Goal: Information Seeking & Learning: Learn about a topic

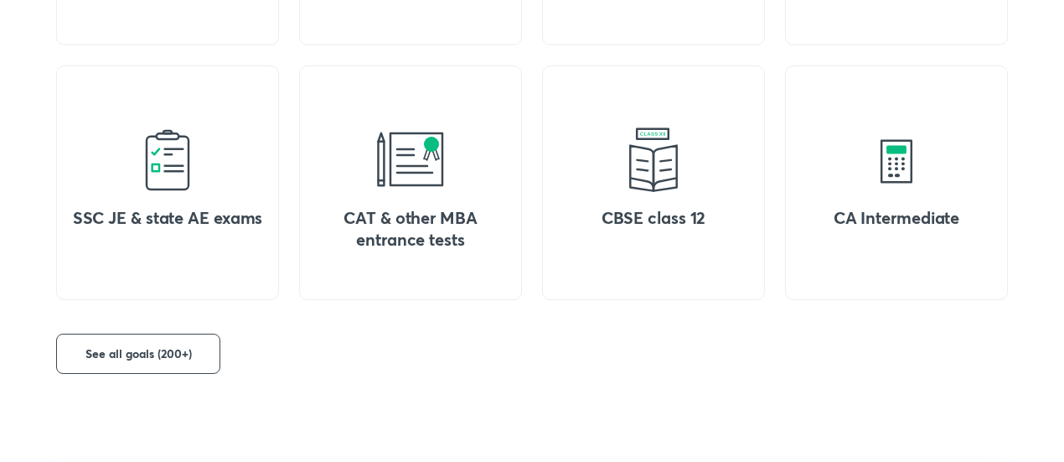
scroll to position [915, 0]
click at [192, 341] on button "See all goals (200+)" at bounding box center [138, 353] width 164 height 40
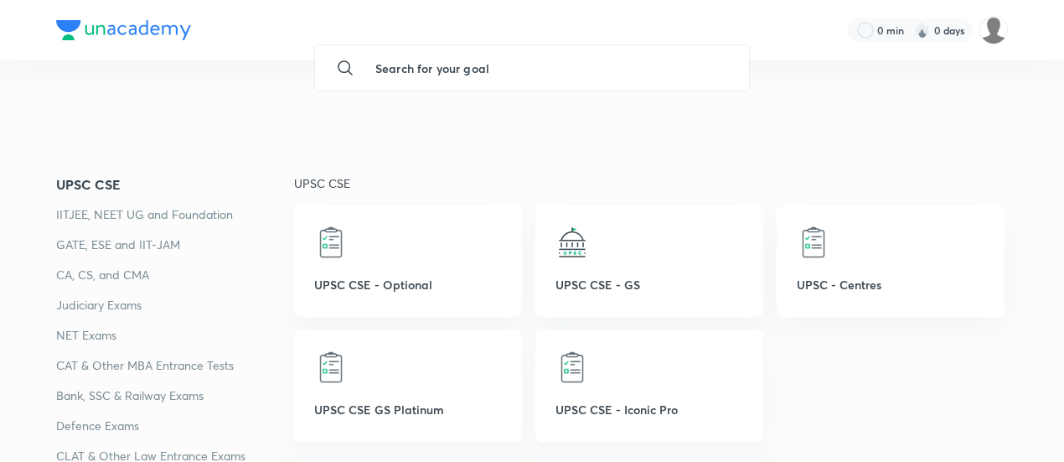
click at [163, 239] on p "GATE, ESE and IIT-JAM" at bounding box center [175, 245] width 238 height 20
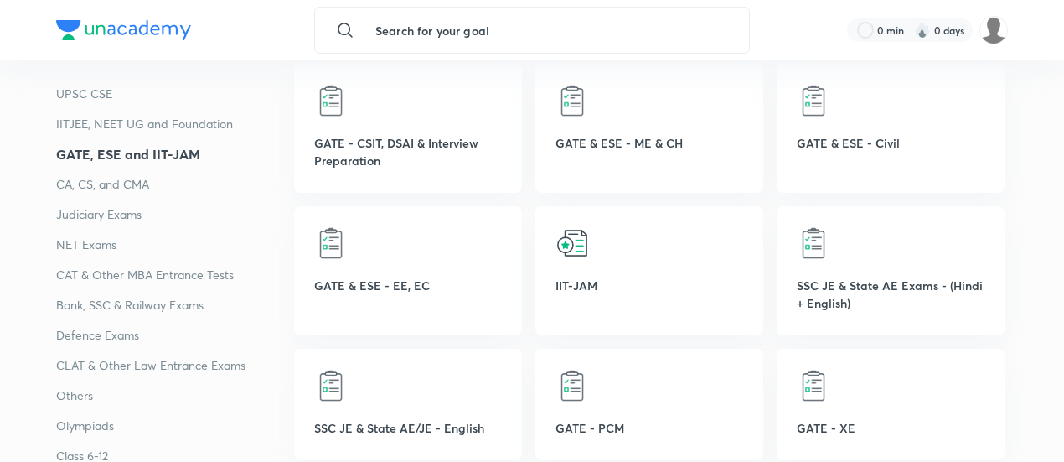
scroll to position [945, 0]
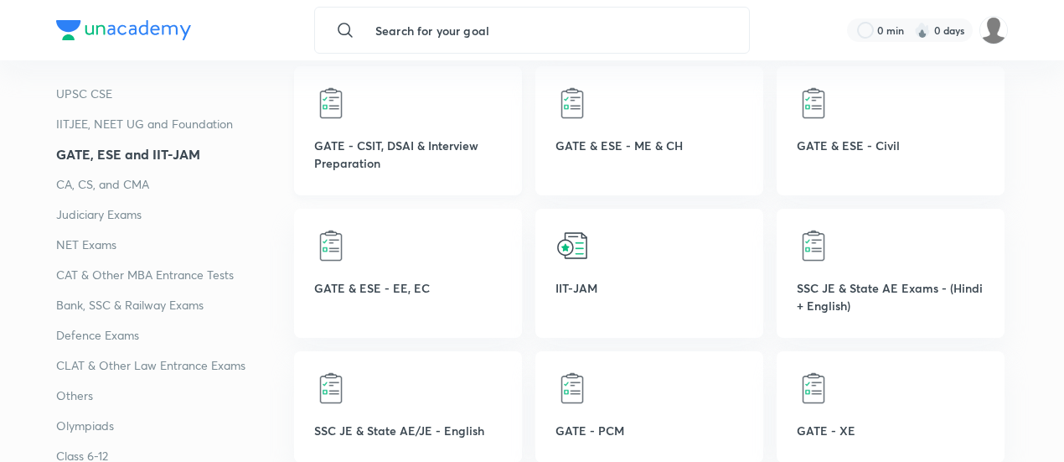
click at [451, 121] on div "GATE - CSIT, DSAI & Interview Preparation" at bounding box center [408, 130] width 228 height 129
click at [323, 101] on img at bounding box center [331, 103] width 34 height 34
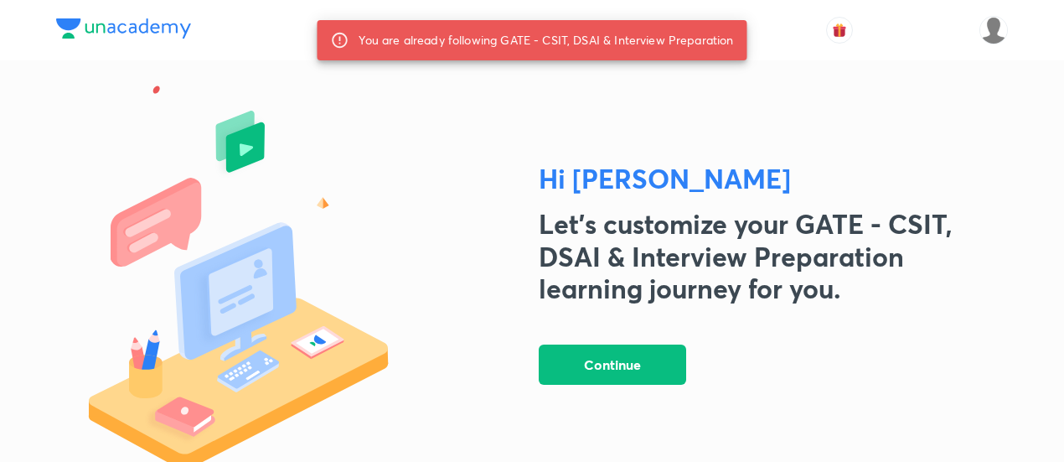
scroll to position [64, 0]
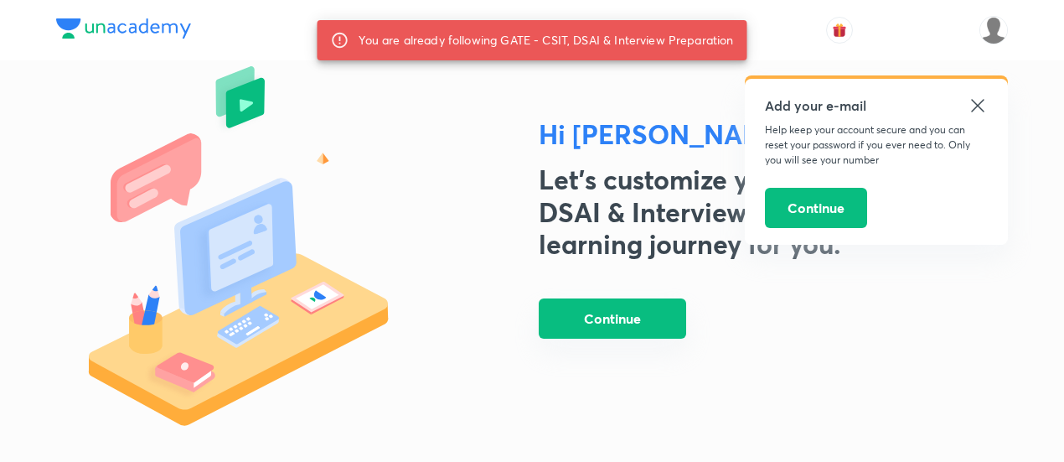
click at [620, 331] on button "Continue" at bounding box center [612, 318] width 147 height 40
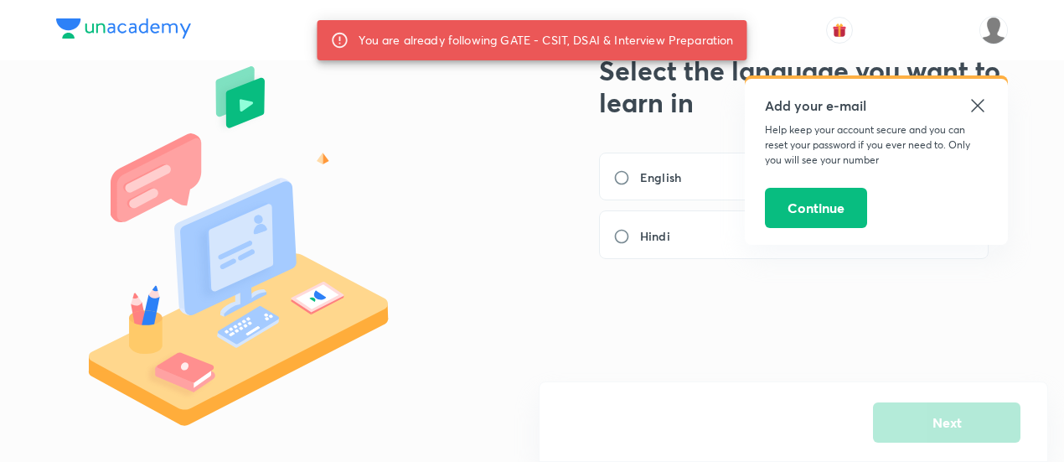
click at [987, 98] on icon at bounding box center [978, 105] width 20 height 20
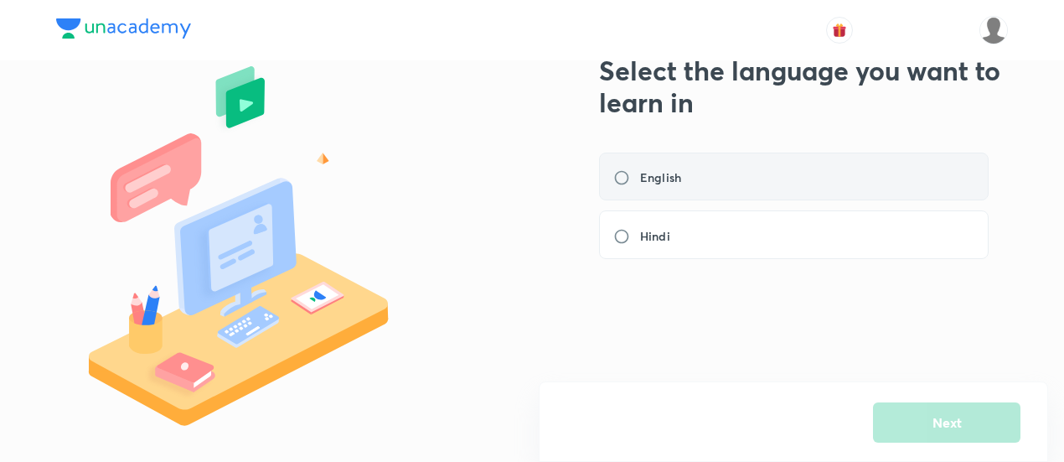
click at [751, 194] on div "English" at bounding box center [794, 176] width 390 height 49
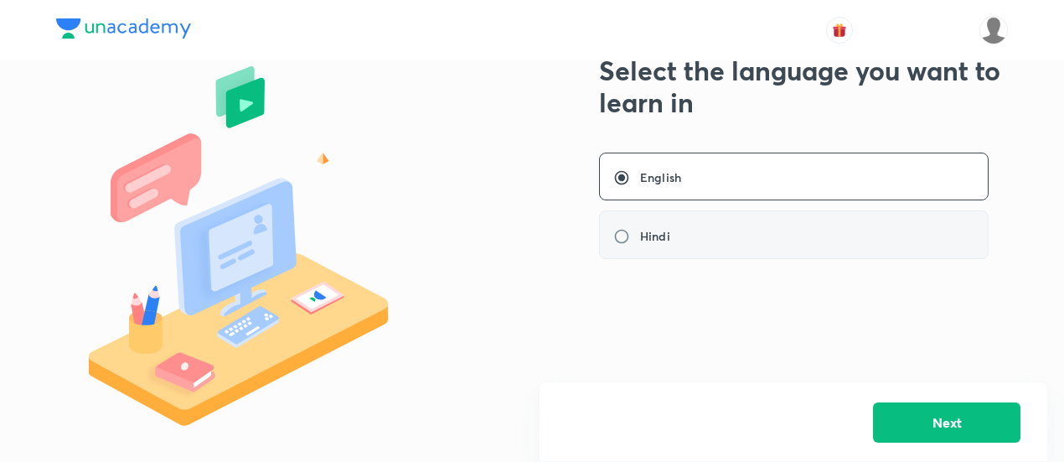
click at [794, 230] on div "Hindi" at bounding box center [794, 234] width 390 height 49
radio input "false"
radio input "true"
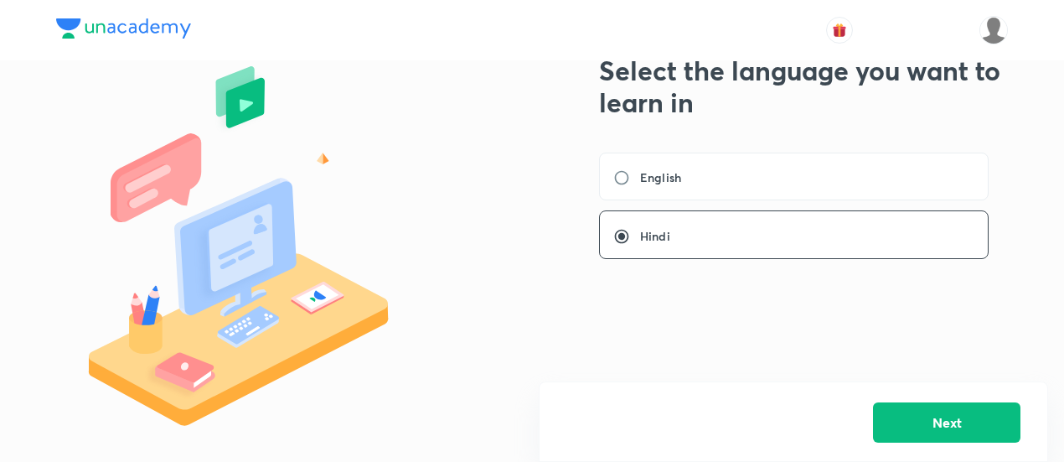
click at [848, 151] on div "GATE - CSIT, DSAI & Interview Preparation Select the language you want to learn…" at bounding box center [773, 220] width 469 height 381
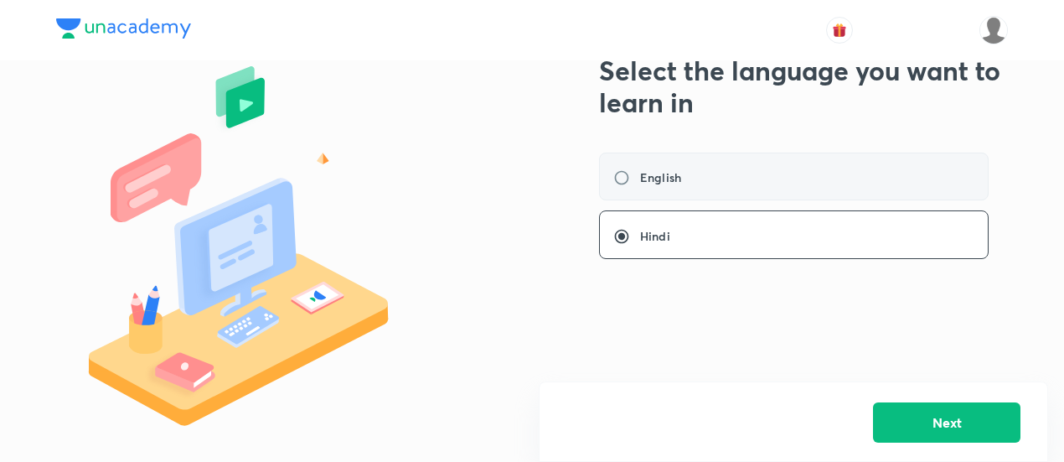
click at [848, 163] on div "English" at bounding box center [794, 176] width 390 height 49
radio input "true"
radio input "false"
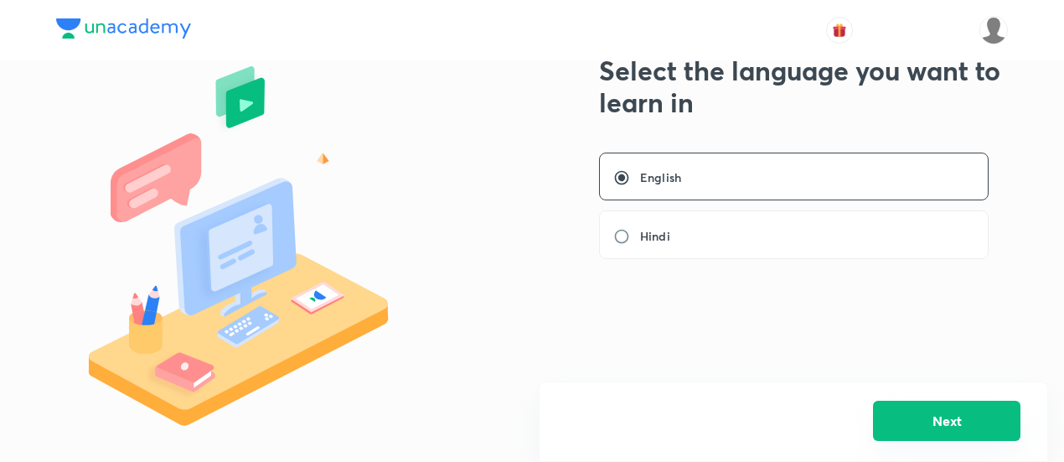
click at [921, 412] on button "Next" at bounding box center [946, 420] width 147 height 40
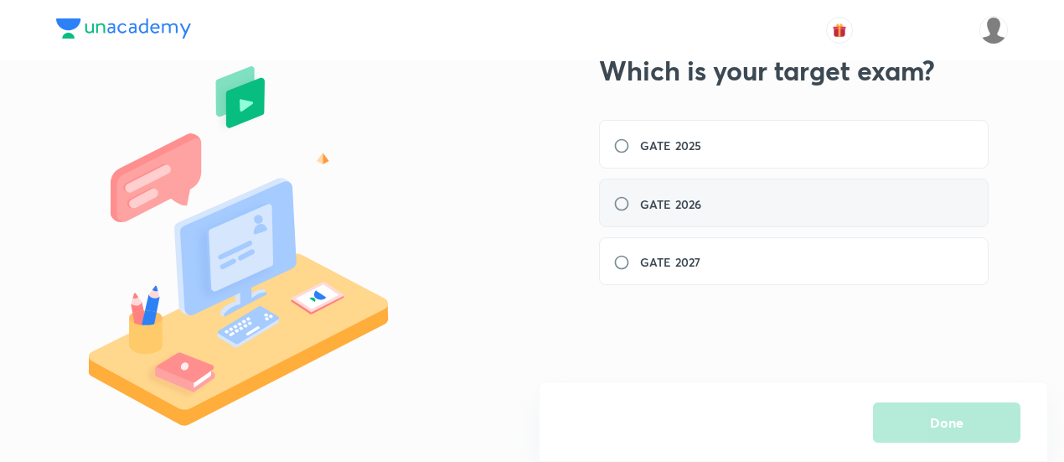
click at [823, 205] on div "GATE 2026" at bounding box center [794, 202] width 390 height 49
radio input "true"
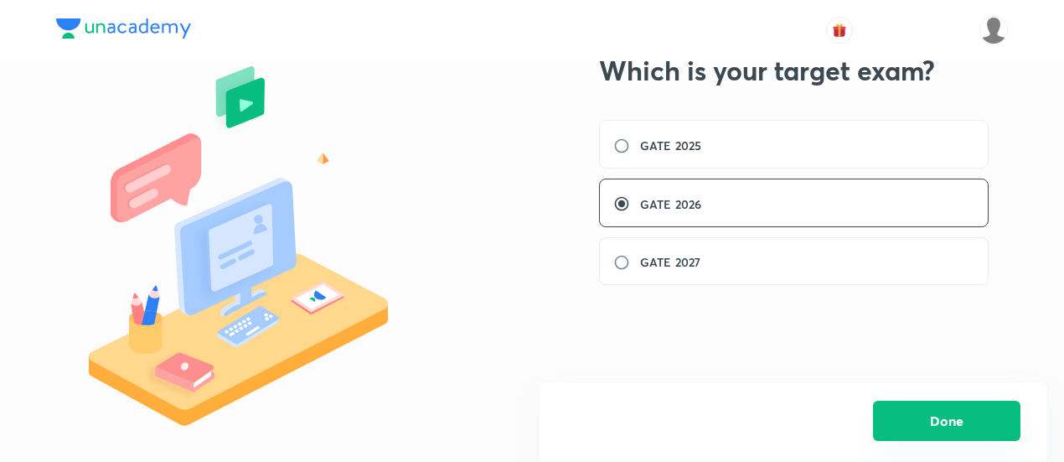
click at [890, 408] on button "Done" at bounding box center [946, 420] width 147 height 40
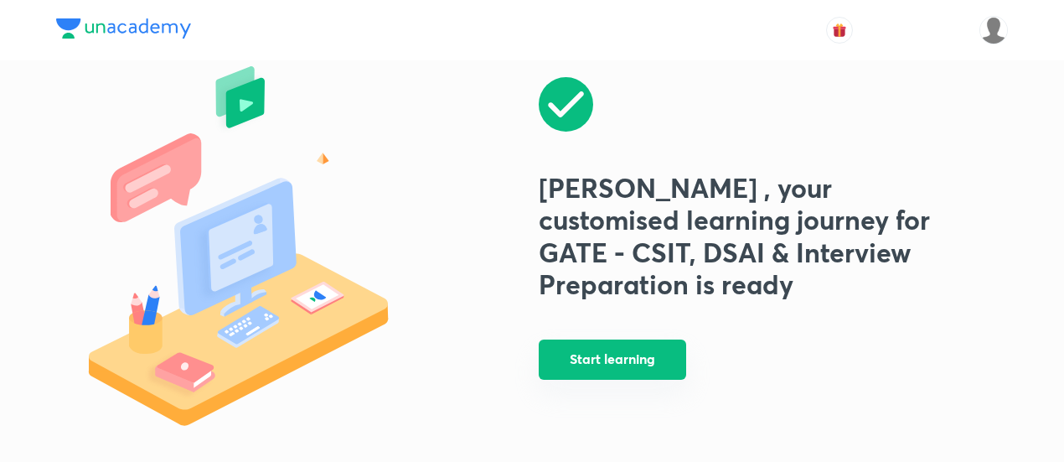
click at [648, 339] on button "Start learning" at bounding box center [612, 359] width 147 height 40
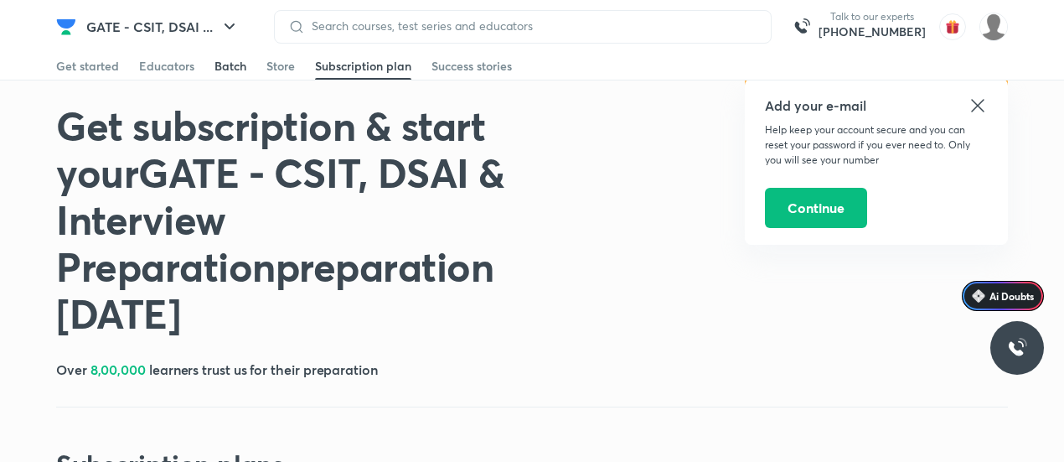
click at [242, 72] on div "Batch" at bounding box center [230, 66] width 32 height 17
click at [157, 63] on div "Educators" at bounding box center [166, 66] width 55 height 17
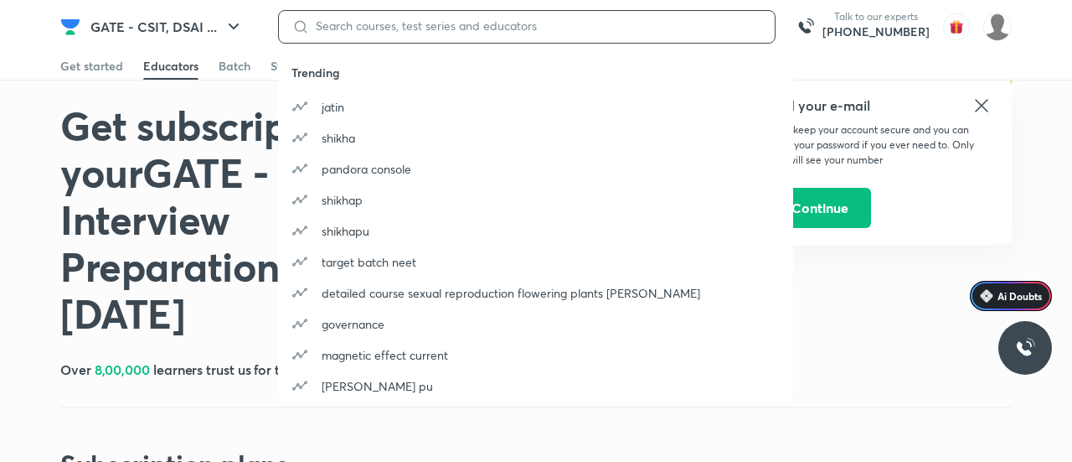
click at [540, 23] on input at bounding box center [535, 25] width 452 height 13
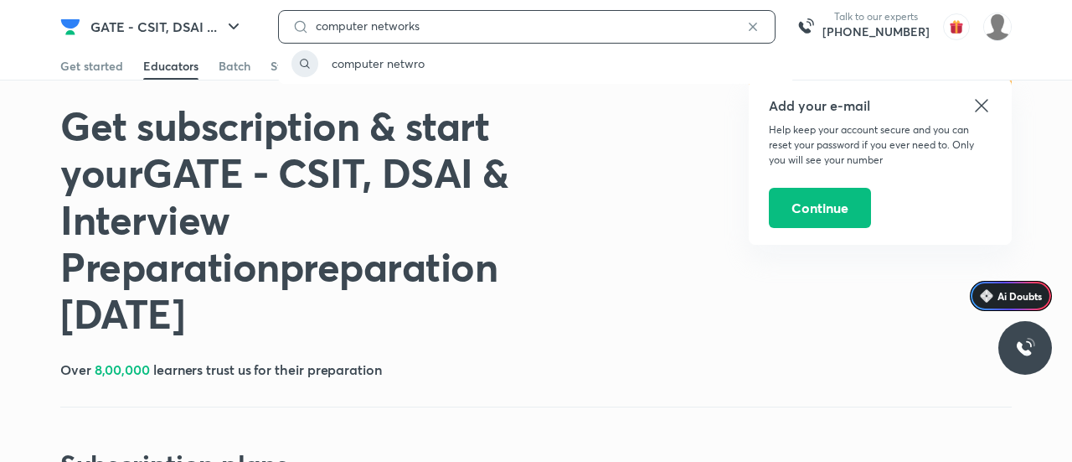
type input "computer networks"
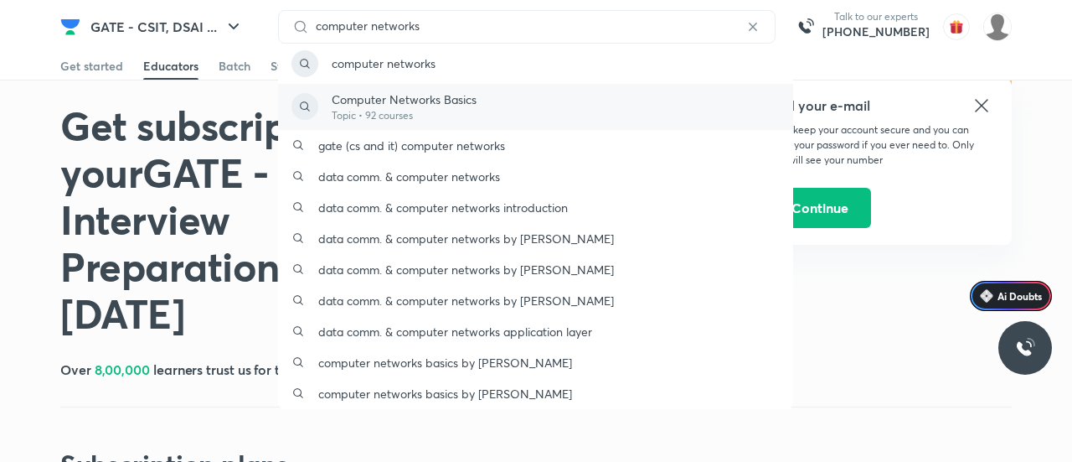
click at [518, 103] on div "Computer Networks Basics Topic • 92 courses" at bounding box center [535, 107] width 515 height 46
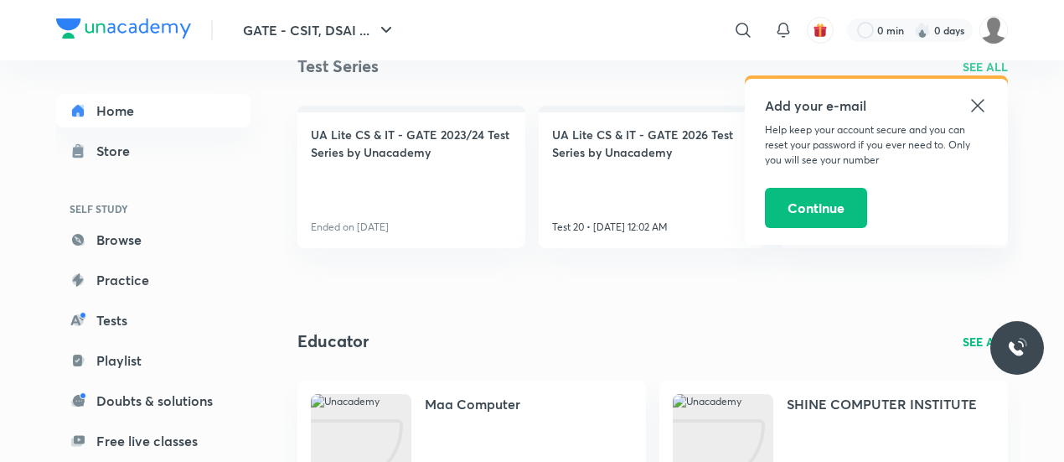
click at [970, 108] on icon at bounding box center [978, 105] width 20 height 20
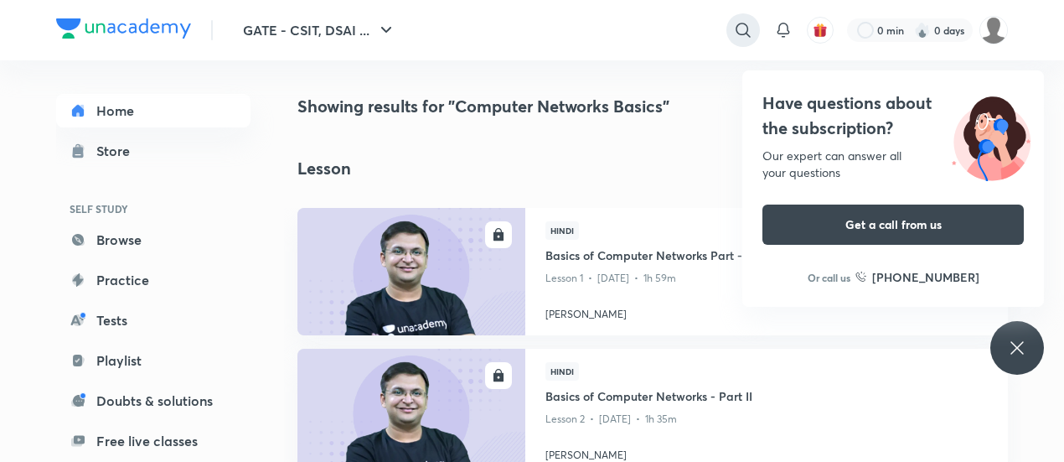
click at [744, 29] on icon at bounding box center [743, 30] width 20 height 20
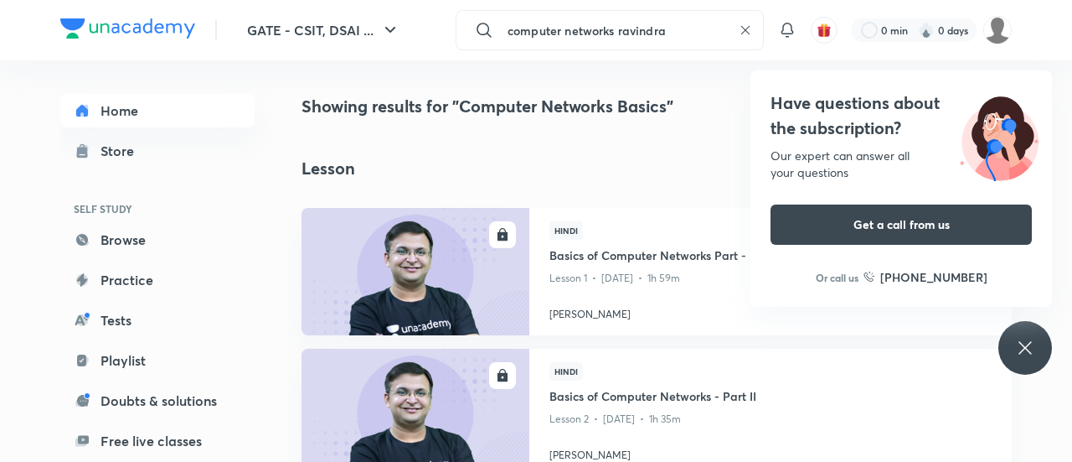
type input "computer networks ravindra"
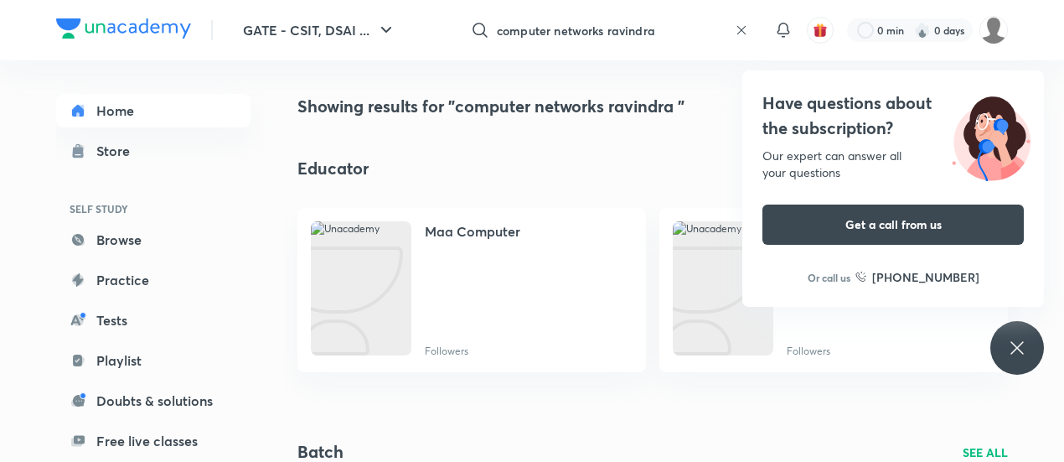
click at [1009, 337] on div "Have questions about the subscription? Our expert can answer all your questions…" at bounding box center [1017, 348] width 54 height 54
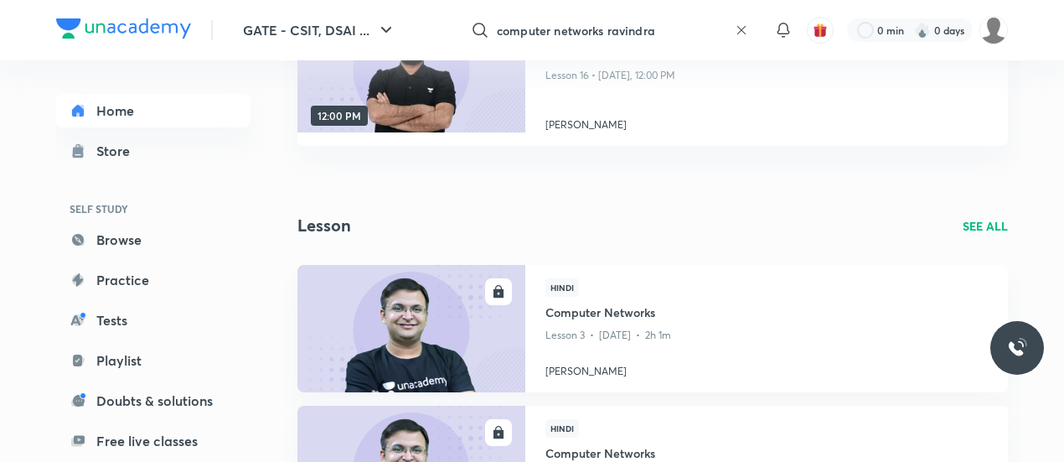
scroll to position [1309, 0]
click at [965, 225] on p "SEE ALL" at bounding box center [985, 225] width 45 height 18
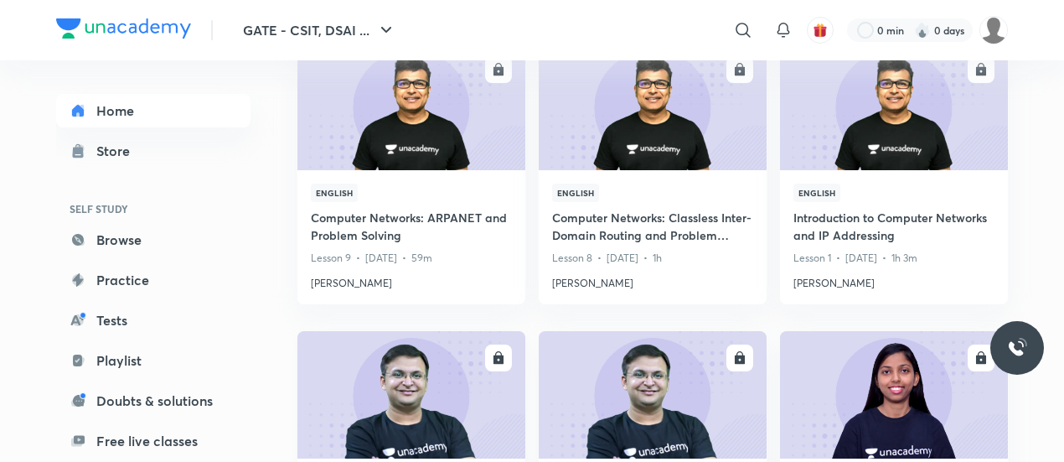
scroll to position [1237, 0]
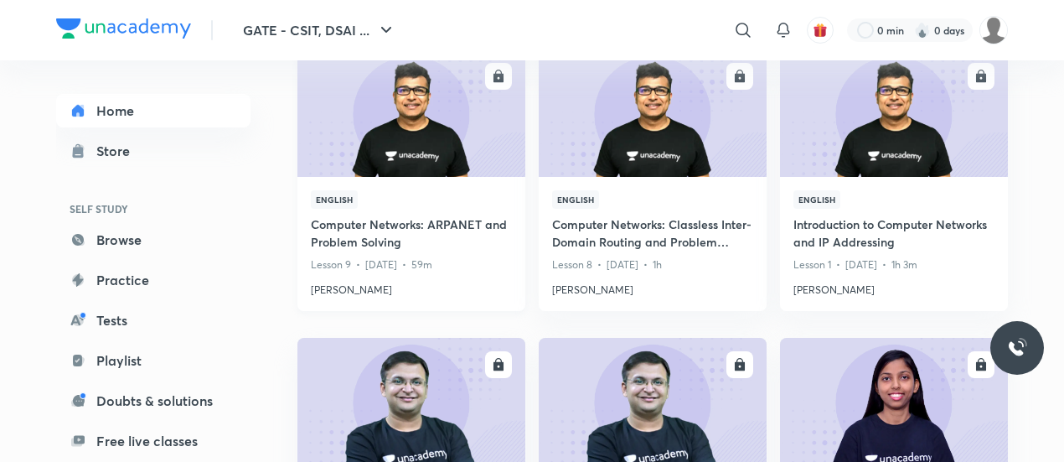
click at [449, 178] on div "English Computer Networks: ARPANET and Problem Solving Lesson 9 • [DATE] • 59m …" at bounding box center [411, 244] width 228 height 134
click at [441, 217] on h4 "Computer Networks: ARPANET and Problem Solving" at bounding box center [411, 234] width 201 height 39
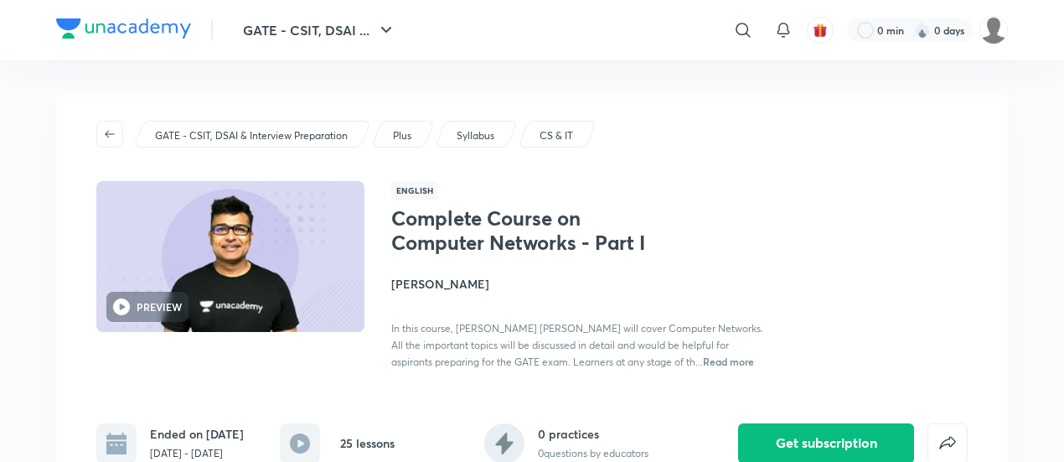
click at [410, 279] on h4 "[PERSON_NAME]" at bounding box center [578, 284] width 375 height 18
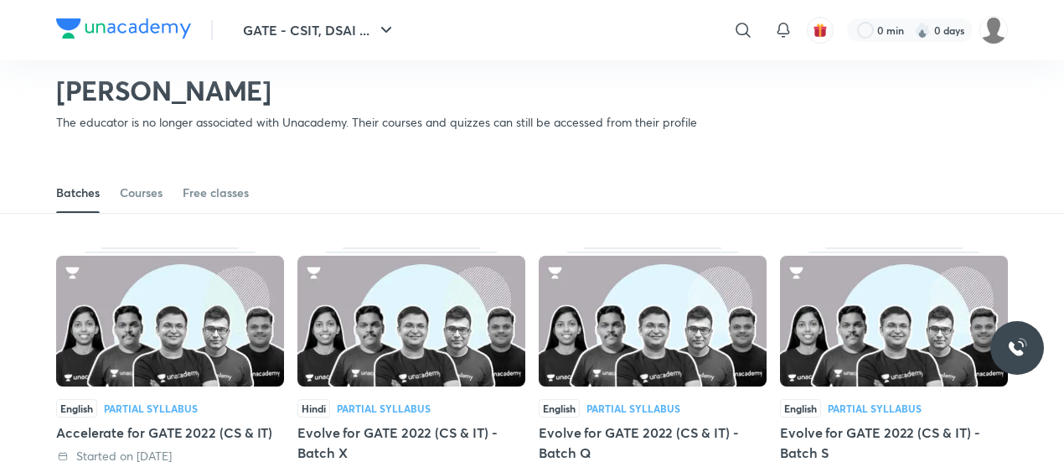
scroll to position [30, 0]
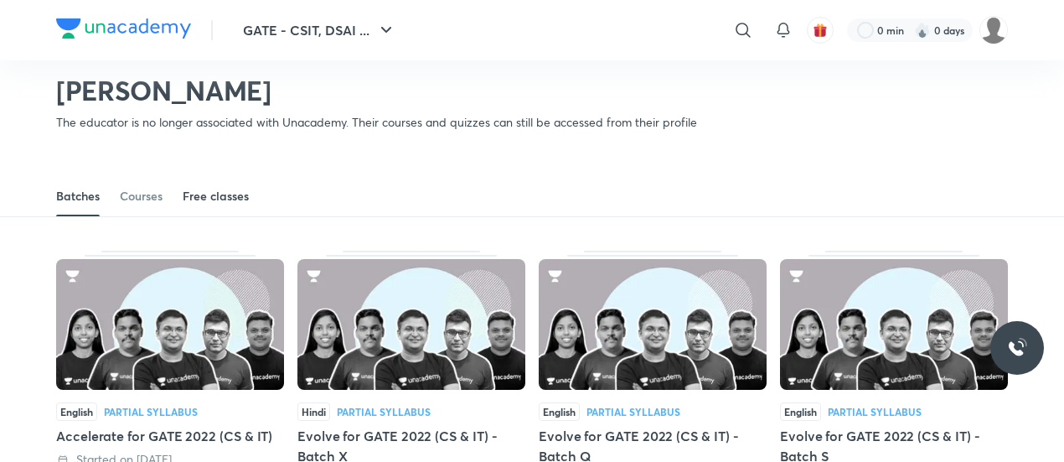
click at [222, 188] on div "Free classes" at bounding box center [216, 196] width 66 height 17
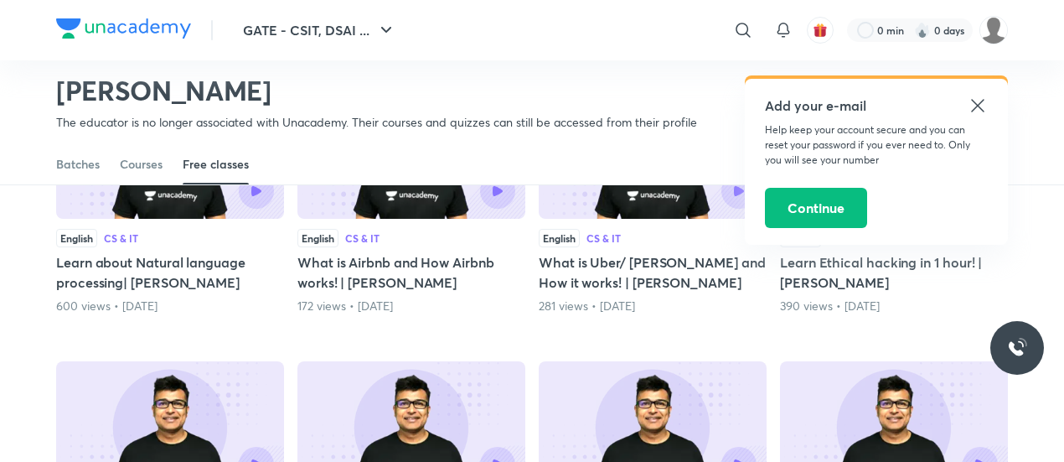
scroll to position [251, 0]
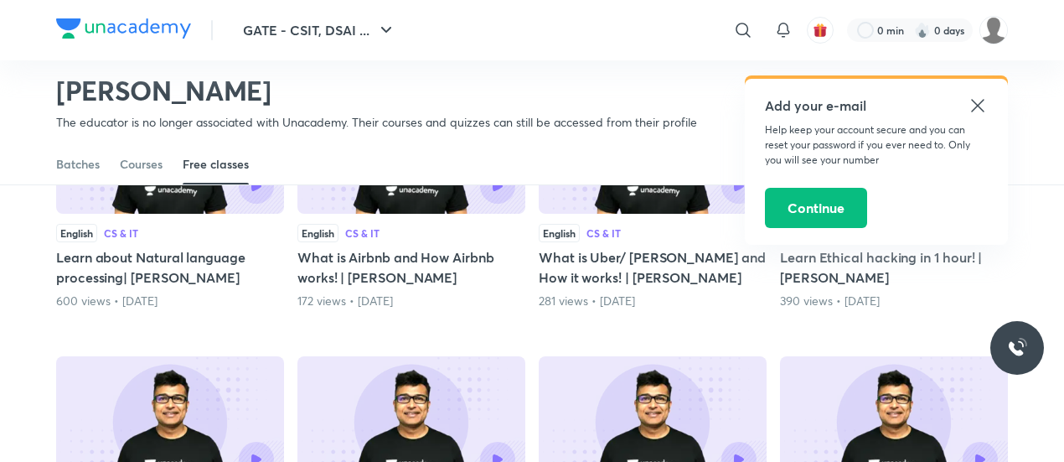
click at [991, 100] on div "Add your e-mail Help keep your account secure and you can reset your password i…" at bounding box center [876, 162] width 263 height 166
click at [983, 110] on icon at bounding box center [978, 105] width 20 height 20
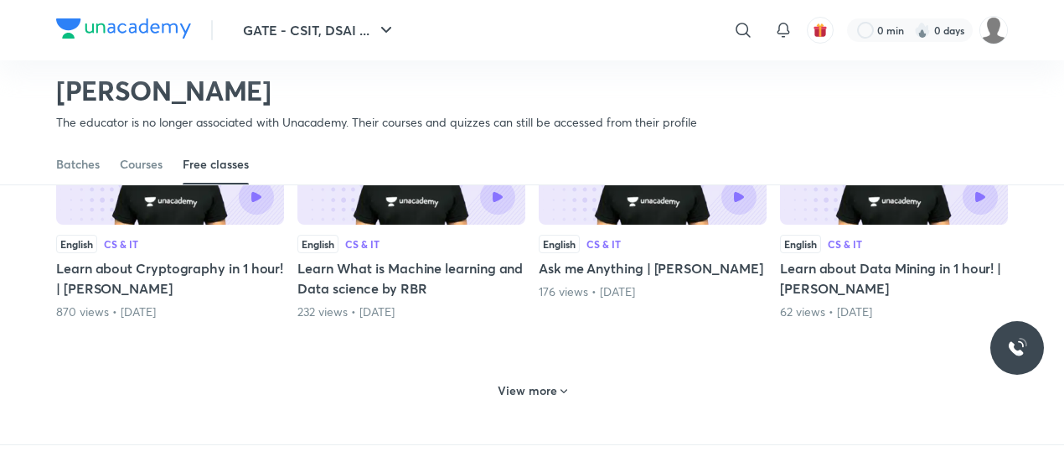
scroll to position [755, 0]
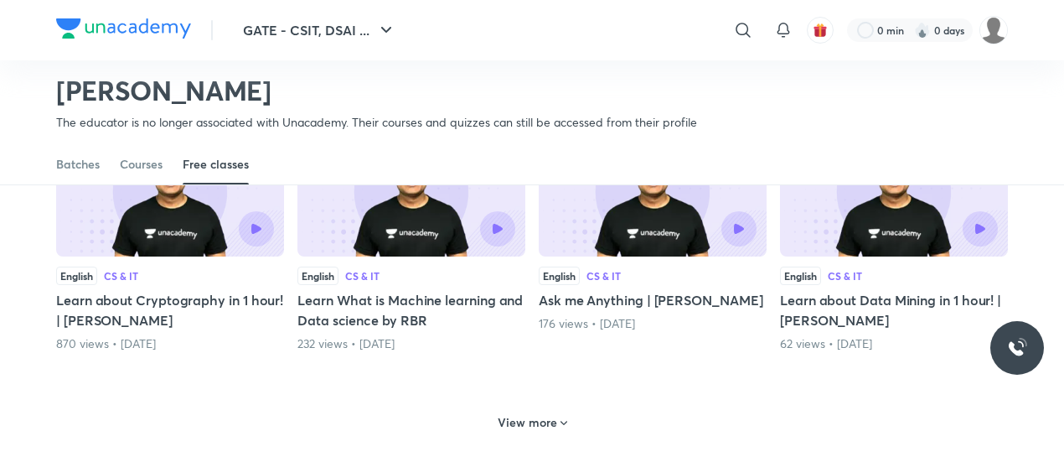
click at [571, 423] on div "View more" at bounding box center [532, 422] width 83 height 27
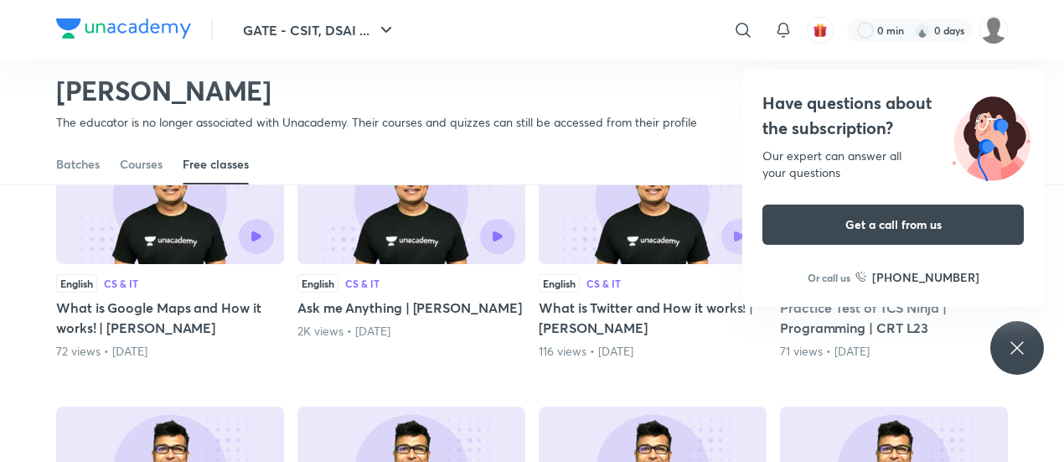
scroll to position [1312, 0]
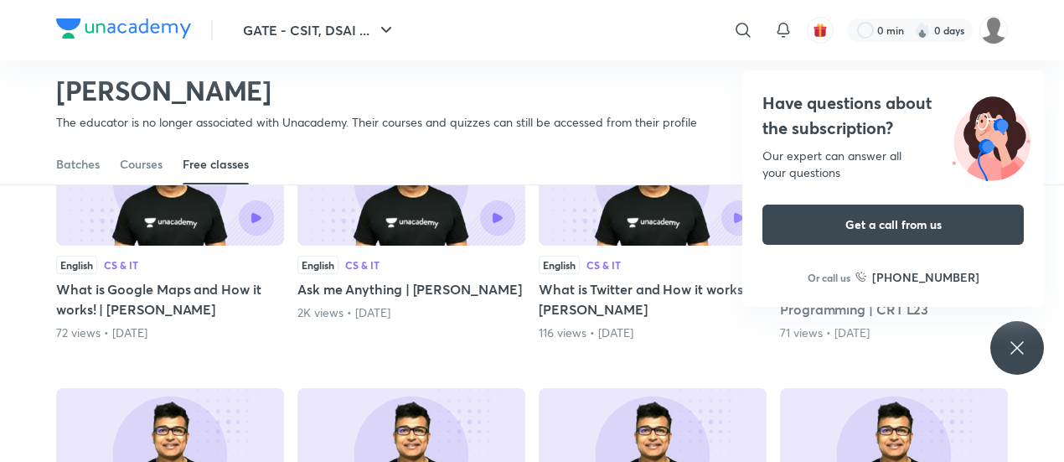
click at [1022, 337] on div "Have questions about the subscription? Our expert can answer all your questions…" at bounding box center [1017, 348] width 54 height 54
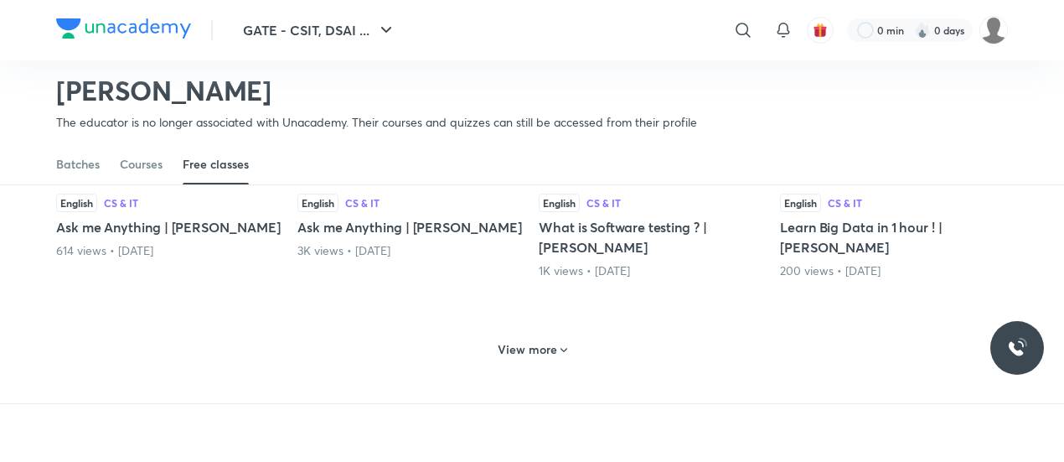
scroll to position [1646, 0]
click at [551, 342] on h6 "View more" at bounding box center [527, 350] width 59 height 17
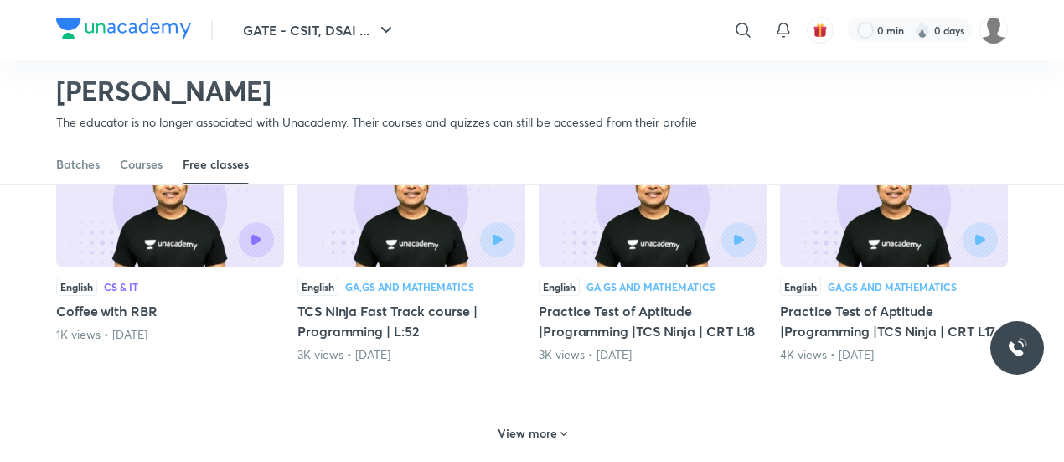
scroll to position [2477, 0]
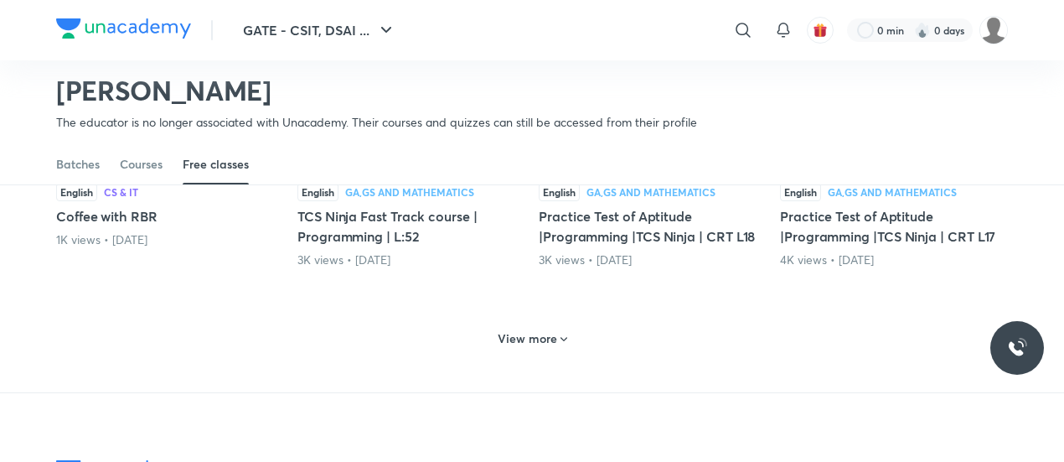
click at [551, 339] on h6 "View more" at bounding box center [527, 338] width 59 height 17
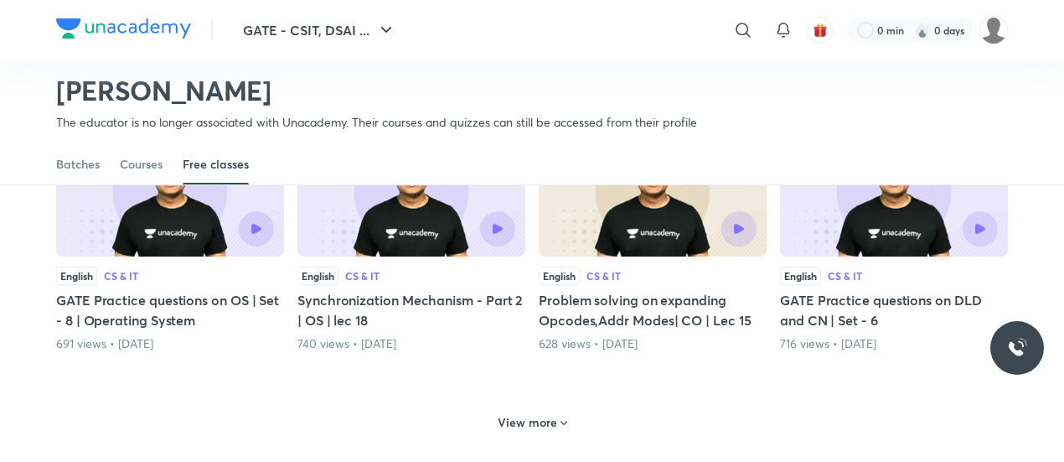
scroll to position [3232, 0]
click at [548, 410] on div "View more" at bounding box center [532, 423] width 83 height 27
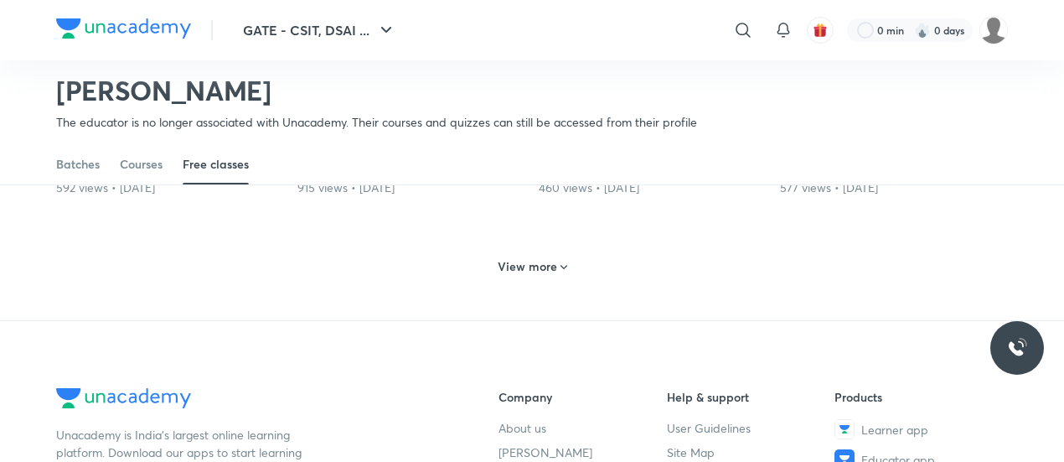
scroll to position [4207, 0]
click at [539, 259] on h6 "View more" at bounding box center [527, 267] width 59 height 17
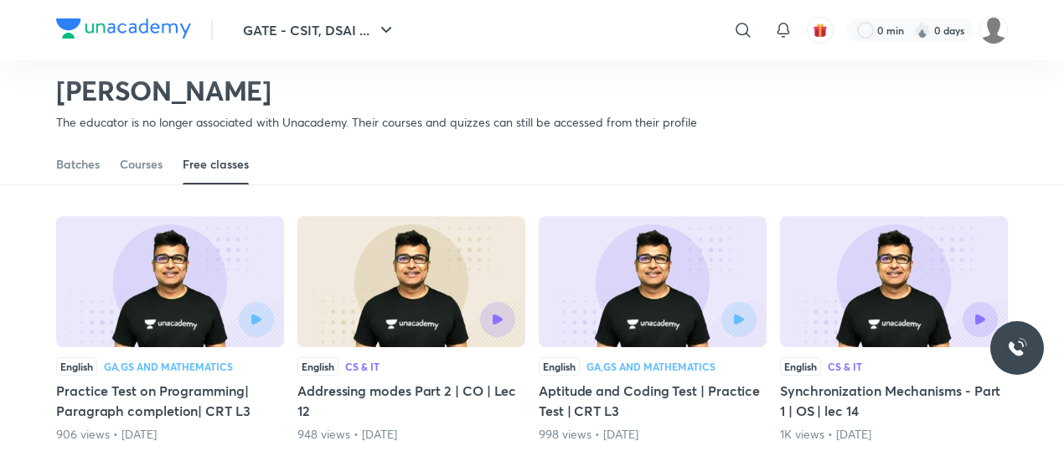
scroll to position [4235, 0]
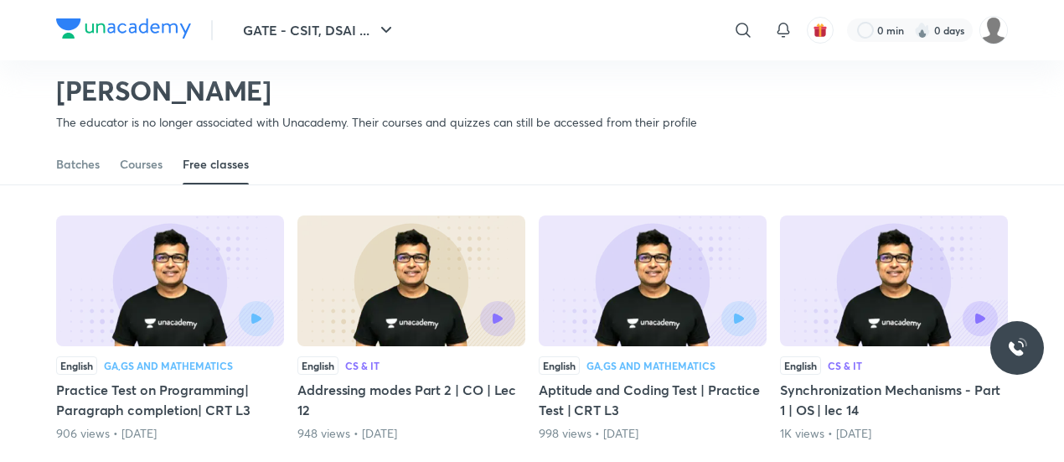
click at [446, 379] on h5 "Addressing modes Part 2 | CO | Lec 12" at bounding box center [411, 399] width 228 height 40
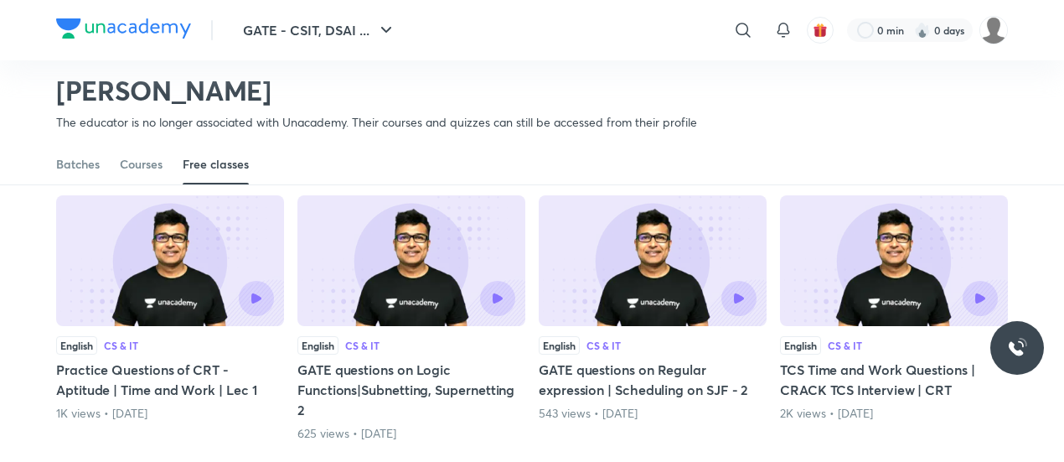
scroll to position [4951, 0]
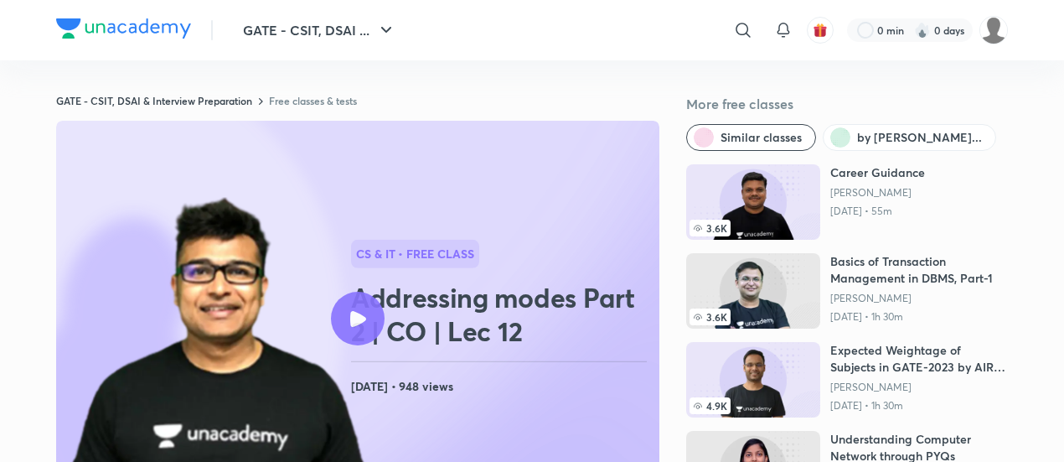
click at [501, 348] on h2 "Addressing modes Part 2 | CO | Lec 12" at bounding box center [502, 314] width 302 height 67
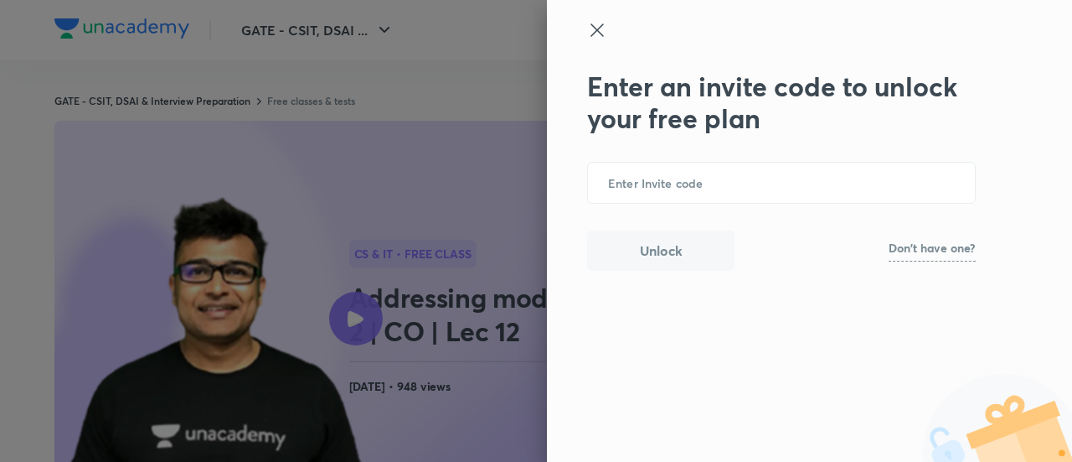
click at [583, 34] on div "Enter an invite code to unlock your free plan ​ Unlock Don't have one?" at bounding box center [809, 231] width 525 height 462
click at [595, 34] on icon at bounding box center [597, 30] width 20 height 20
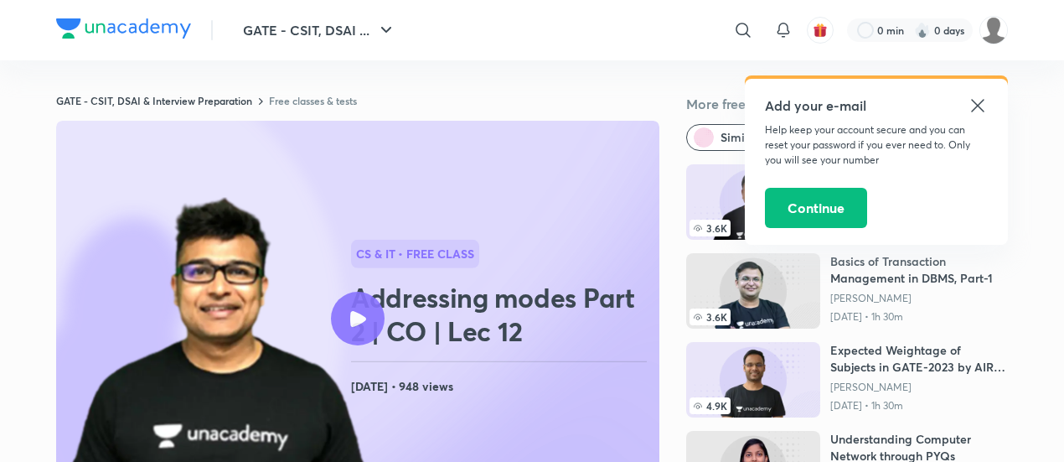
scroll to position [41, 0]
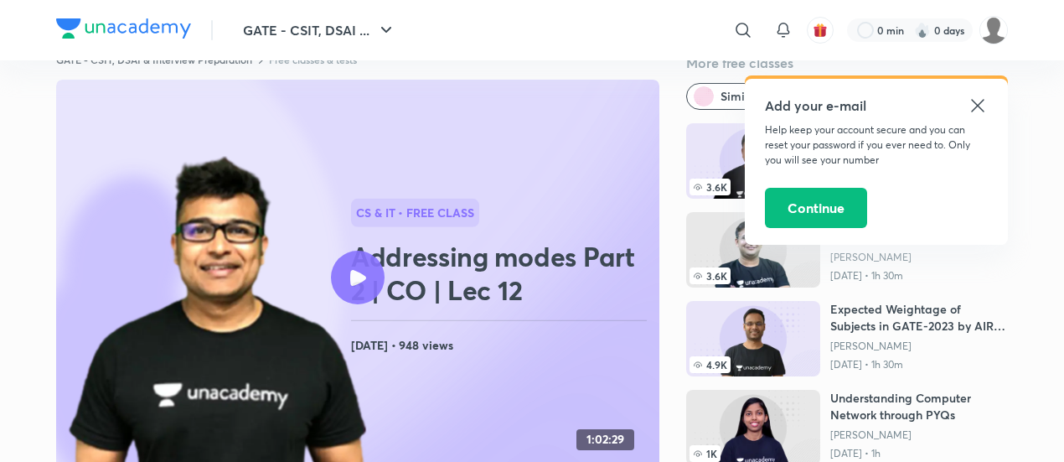
click at [982, 105] on icon at bounding box center [978, 105] width 20 height 20
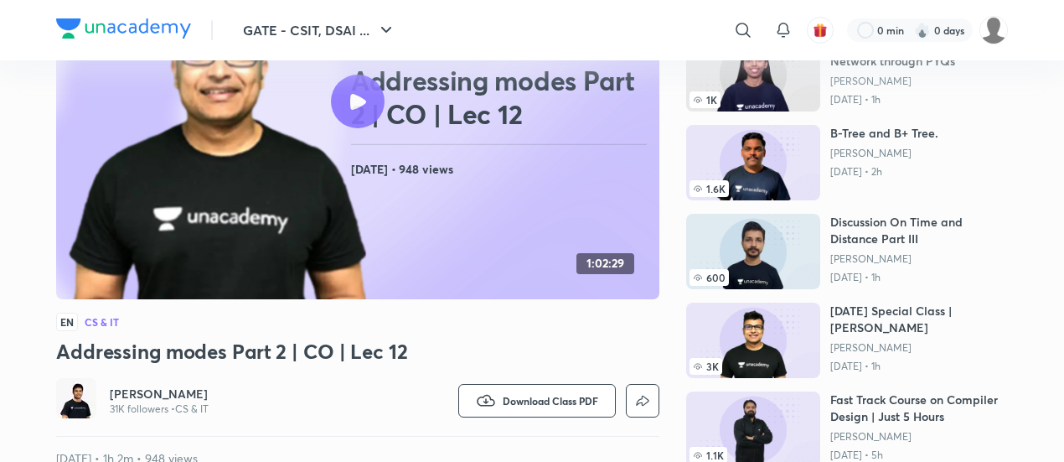
scroll to position [160, 0]
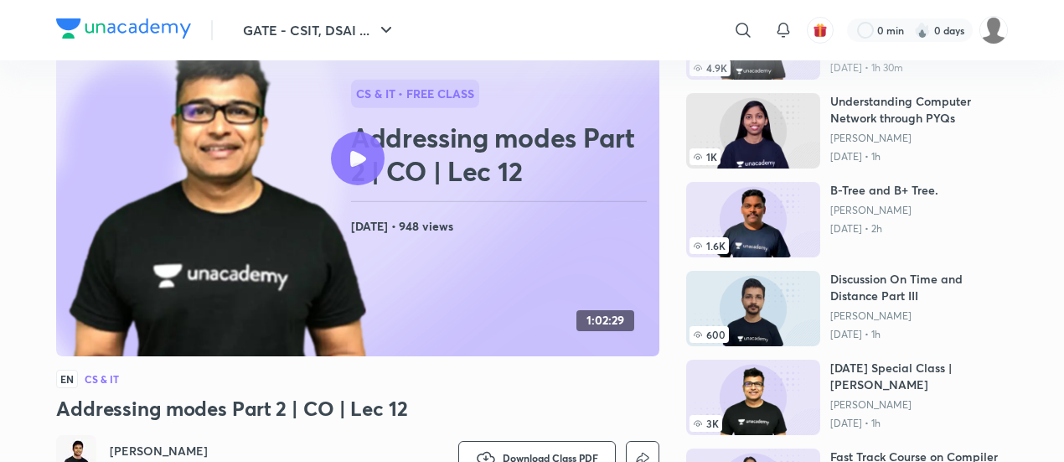
click at [388, 155] on h2 "Addressing modes Part 2 | CO | Lec 12" at bounding box center [502, 154] width 302 height 67
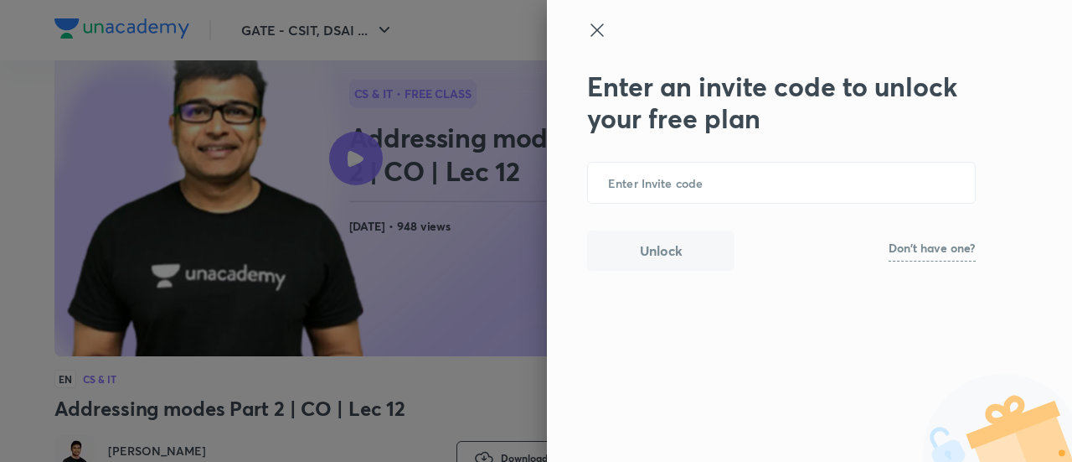
click at [596, 35] on icon at bounding box center [597, 30] width 20 height 20
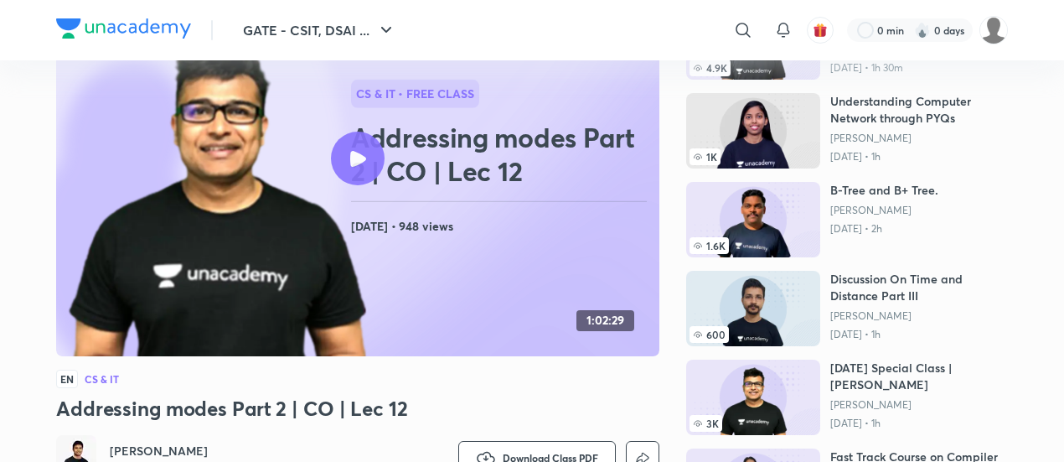
click at [340, 171] on div at bounding box center [358, 159] width 54 height 54
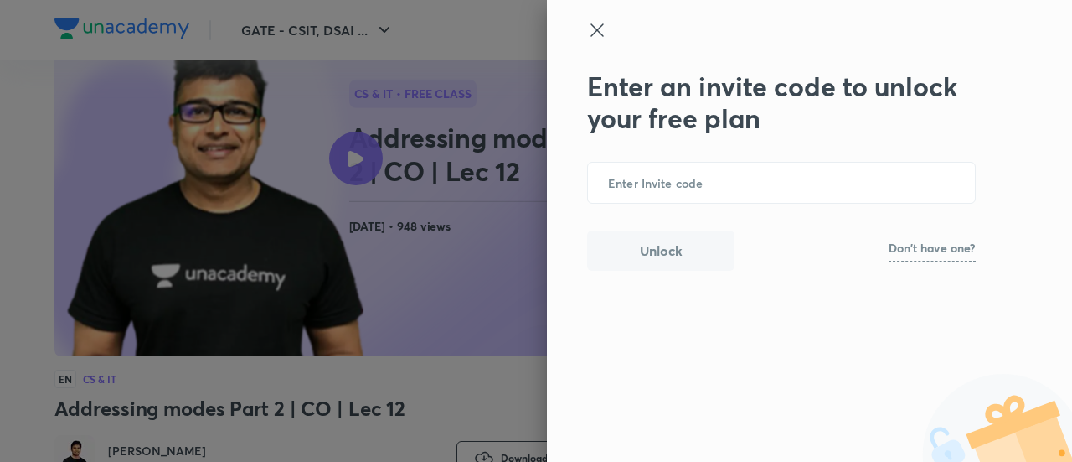
click at [920, 242] on p "Don't have one?" at bounding box center [932, 248] width 87 height 12
click at [792, 179] on input "text" at bounding box center [781, 183] width 387 height 41
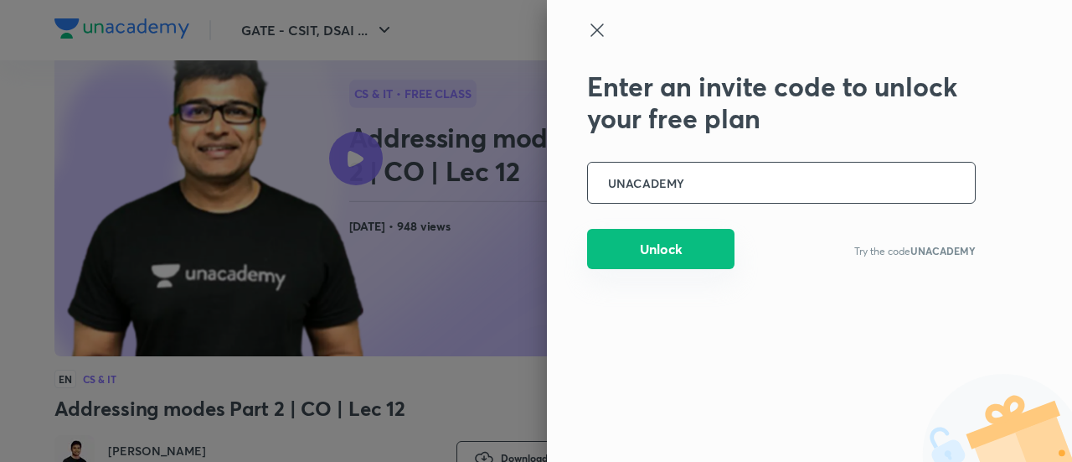
type input "UNACADEMY"
click at [648, 266] on button "Unlock" at bounding box center [660, 249] width 147 height 40
click at [663, 261] on button "Unlock" at bounding box center [660, 249] width 147 height 40
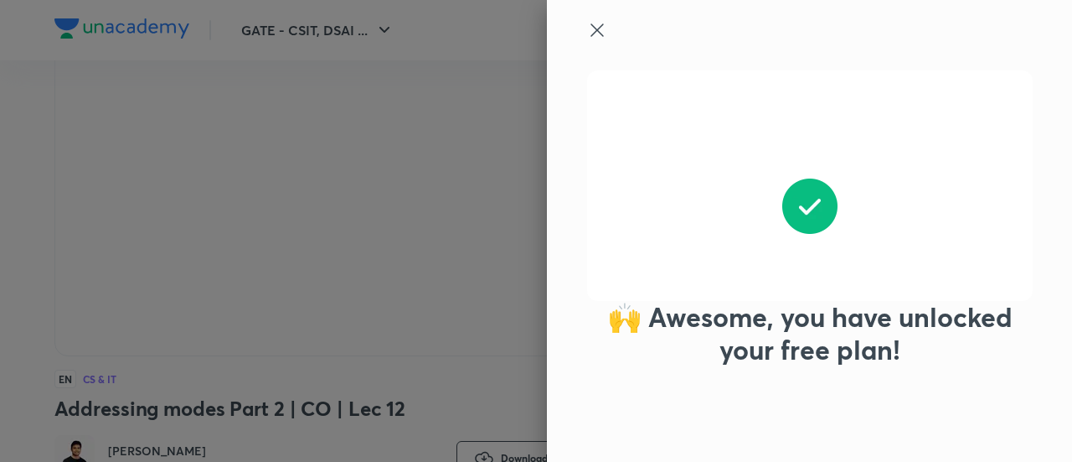
click at [603, 24] on icon at bounding box center [597, 29] width 13 height 13
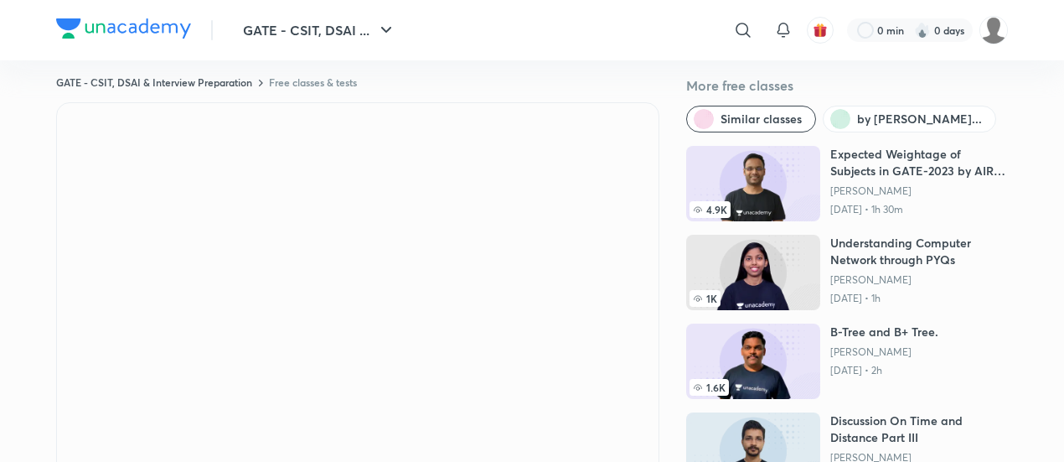
scroll to position [20, 0]
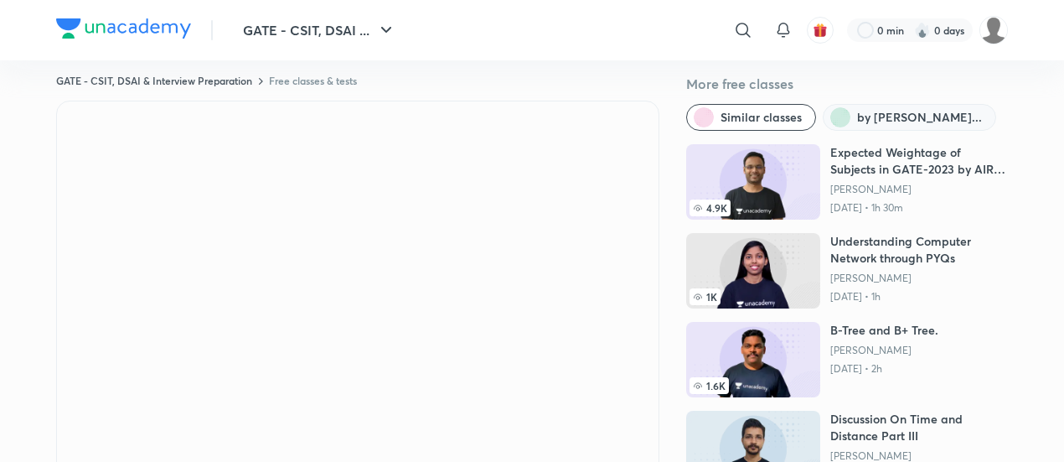
click at [900, 119] on span "by [PERSON_NAME]..." at bounding box center [919, 117] width 125 height 17
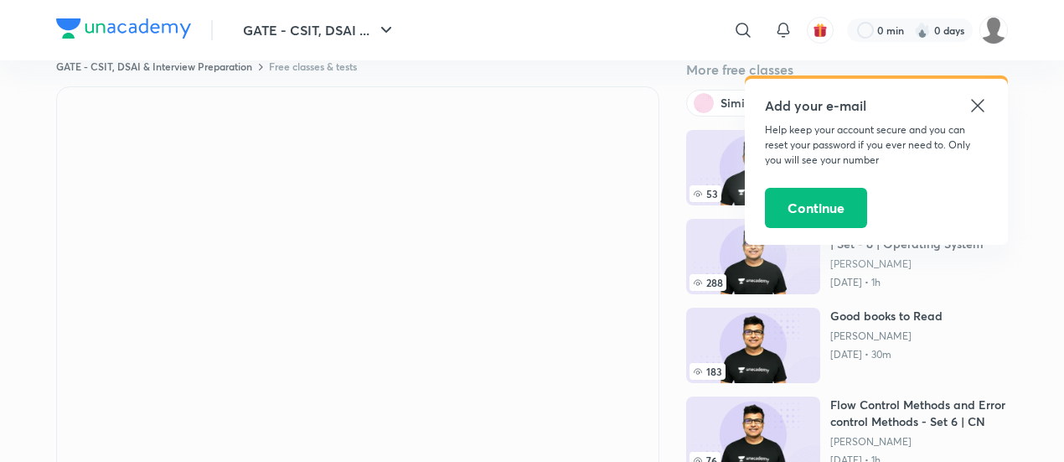
scroll to position [33, 0]
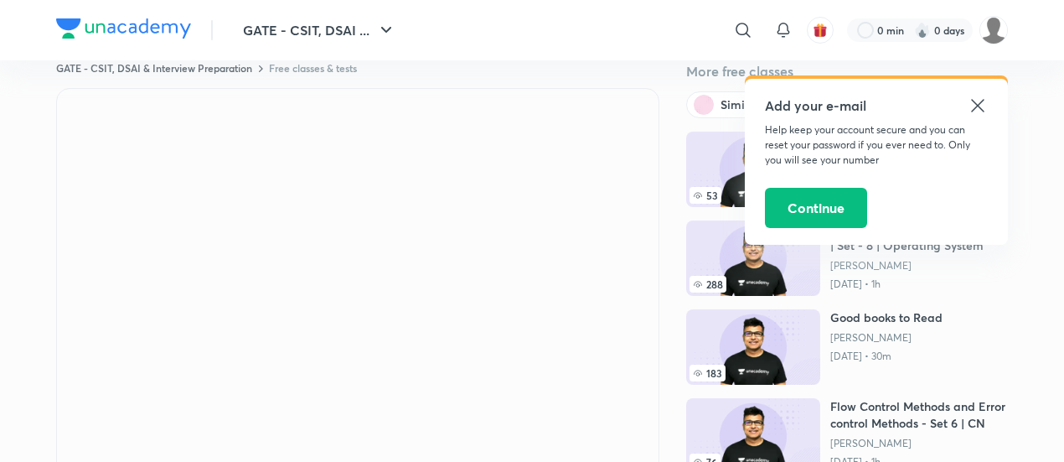
click at [970, 108] on icon at bounding box center [978, 105] width 20 height 20
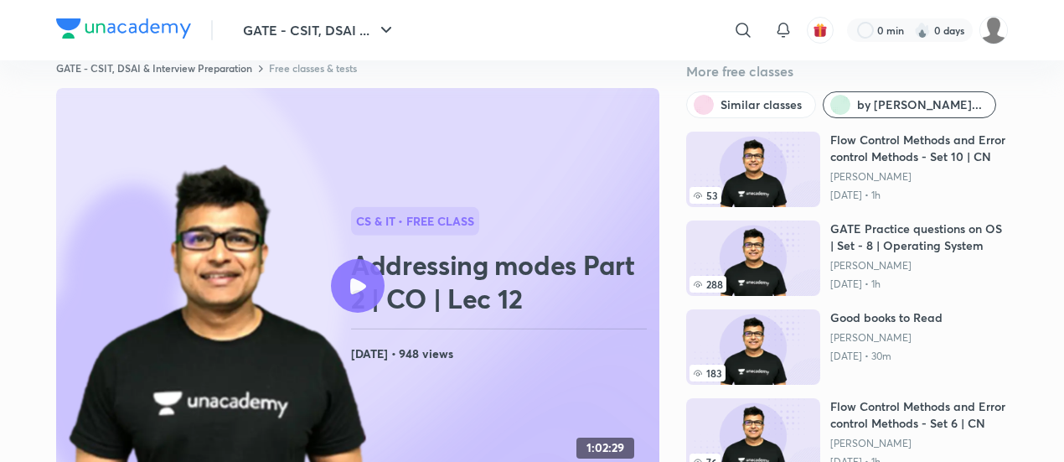
scroll to position [160, 0]
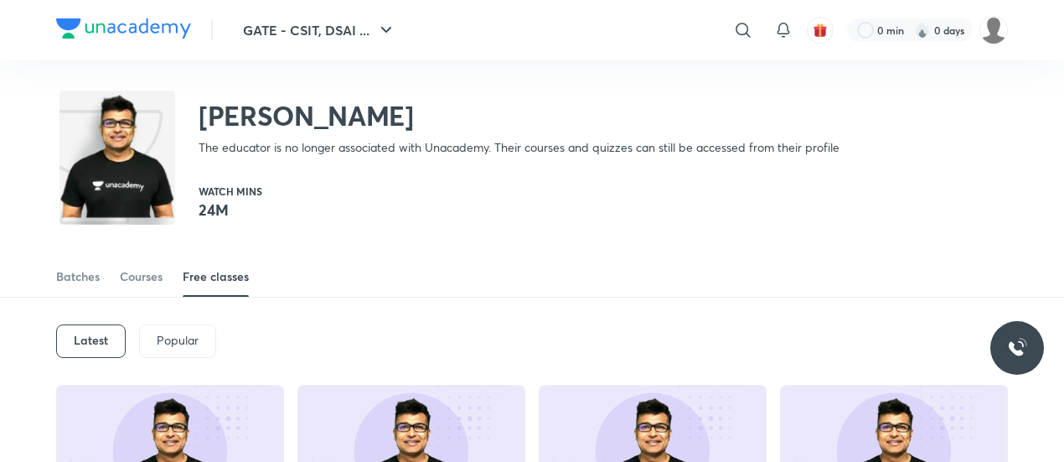
click at [181, 335] on p "Popular" at bounding box center [178, 339] width 42 height 13
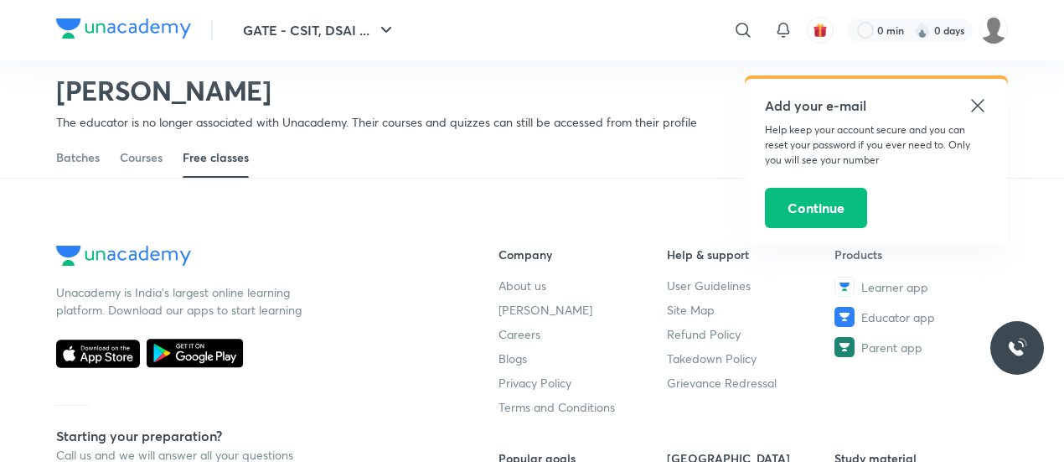
scroll to position [1056, 0]
